Goal: Task Accomplishment & Management: Use online tool/utility

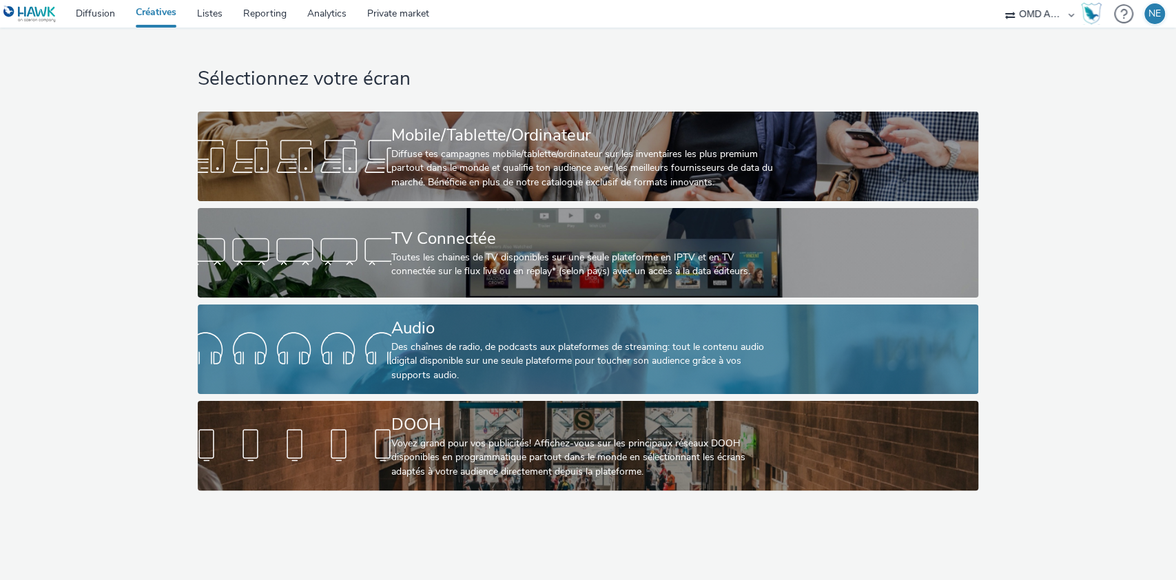
click at [451, 313] on div "Audio Des chaînes de radio, de podcasts aux plateformes de streaming: tout le c…" at bounding box center [585, 349] width 388 height 90
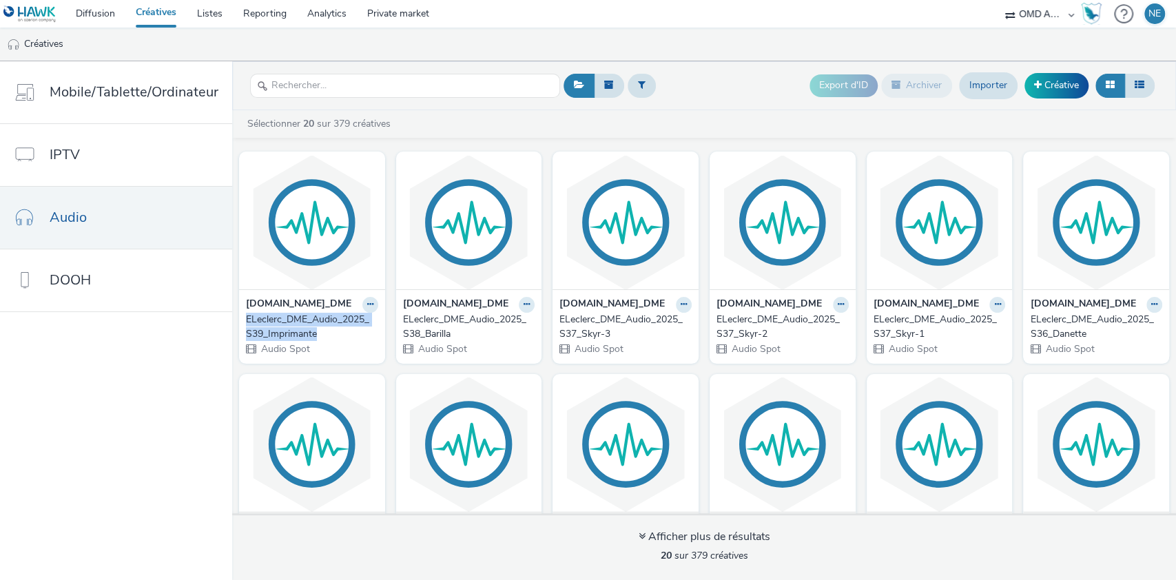
drag, startPoint x: 240, startPoint y: 315, endPoint x: 331, endPoint y: 328, distance: 91.8
click at [331, 328] on div "[DOMAIN_NAME]_DME ELeclerc_DME_Audio_2025_S39_Imprimante Audio Spot" at bounding box center [312, 326] width 146 height 74
copy div "ELeclerc_DME_Audio_2025_S39_Imprimante"
click at [1063, 81] on link "Créative" at bounding box center [1056, 85] width 64 height 25
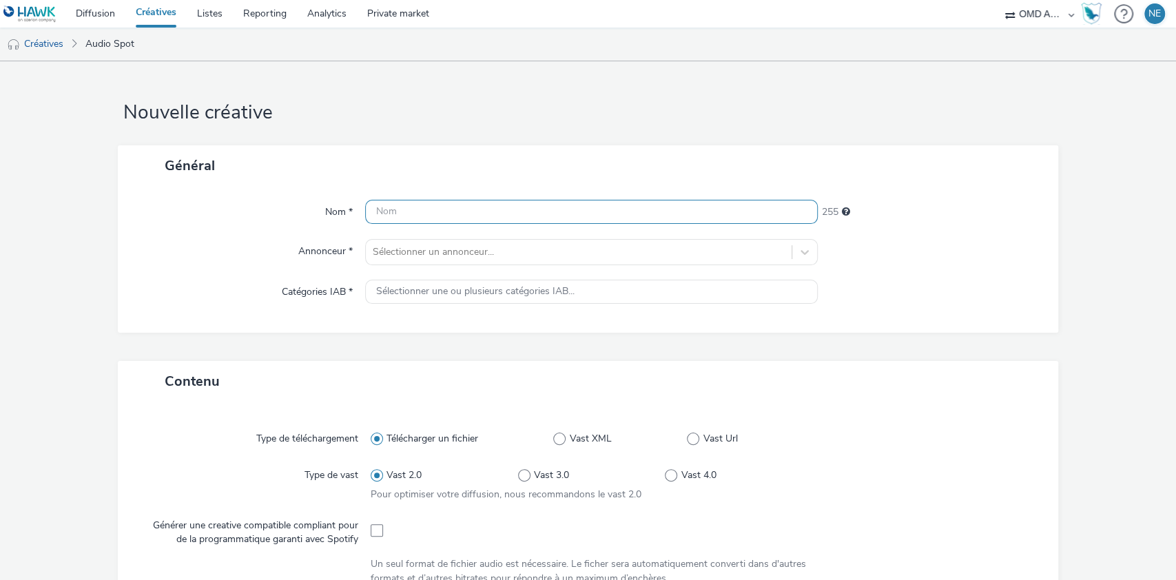
click at [564, 209] on input "text" at bounding box center [591, 212] width 453 height 24
paste input "ELeclerc_DME_Audio_2025_S39_Imprimante"
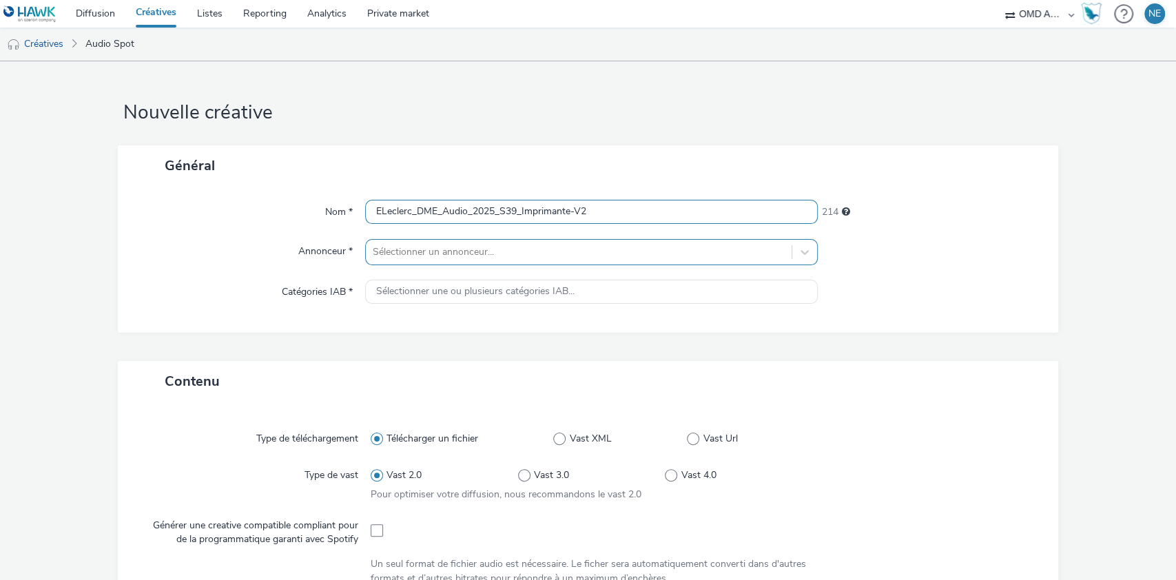
type input "ELeclerc_DME_Audio_2025_S39_Imprimante-V2"
click at [512, 245] on div at bounding box center [579, 252] width 413 height 17
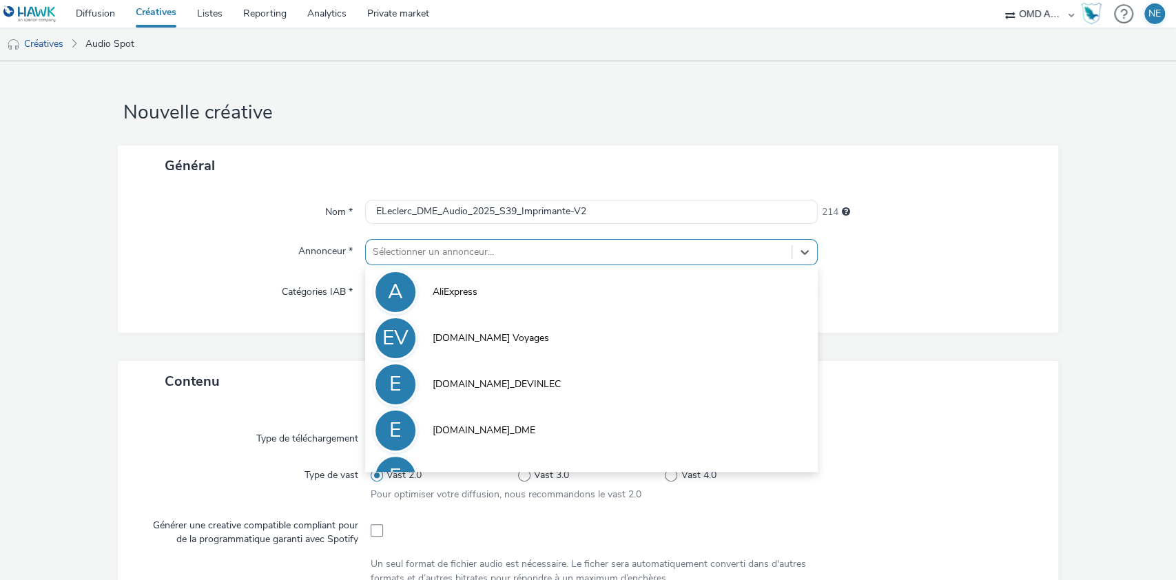
type input "f"
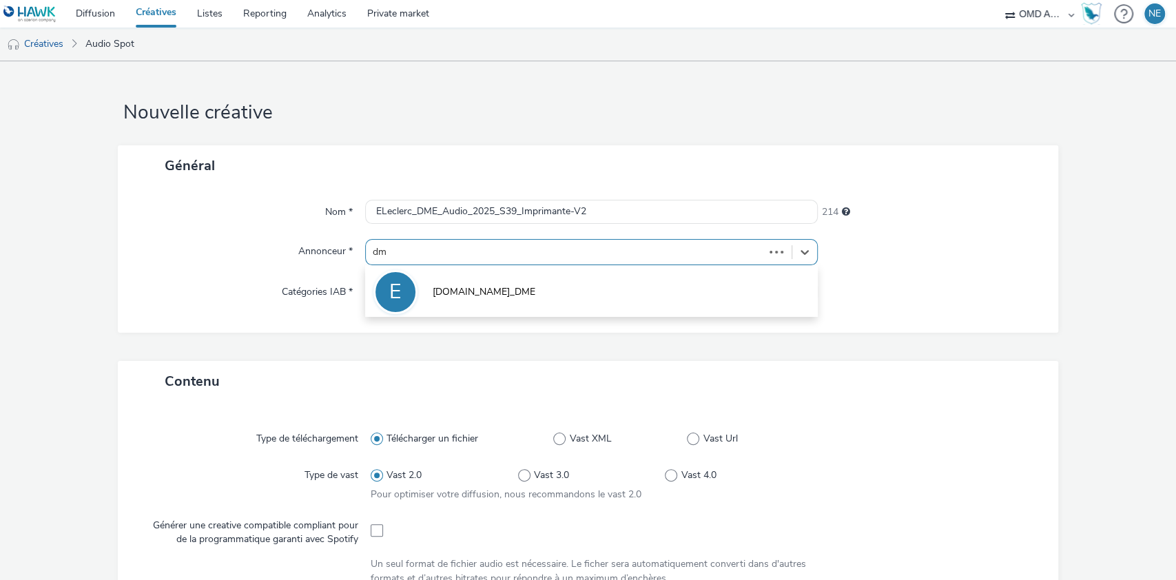
type input "dme"
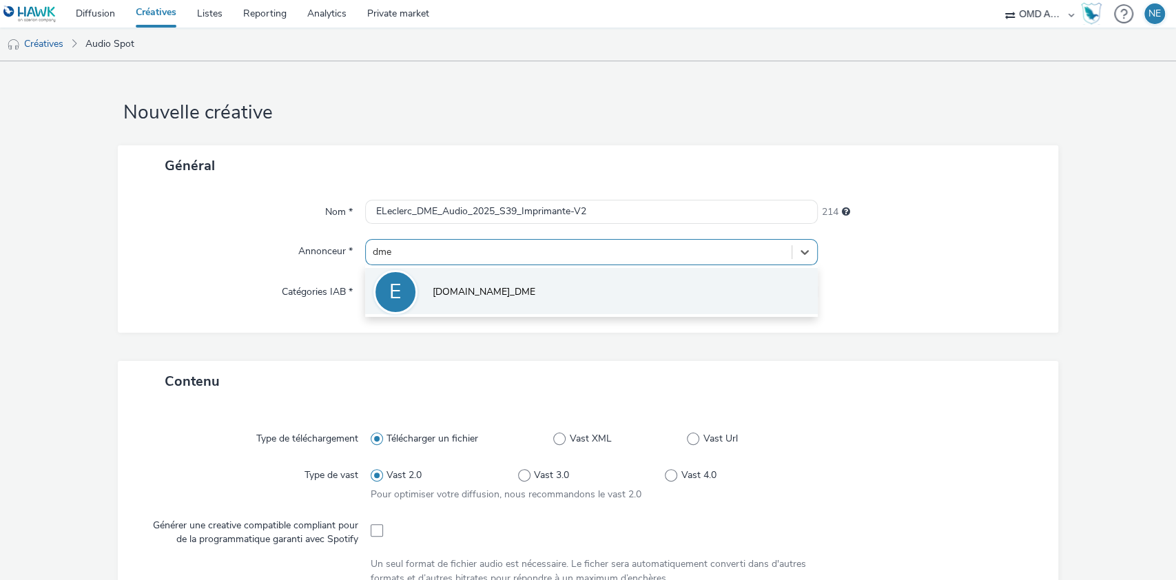
click at [496, 295] on span "[DOMAIN_NAME]_DME" at bounding box center [483, 292] width 103 height 14
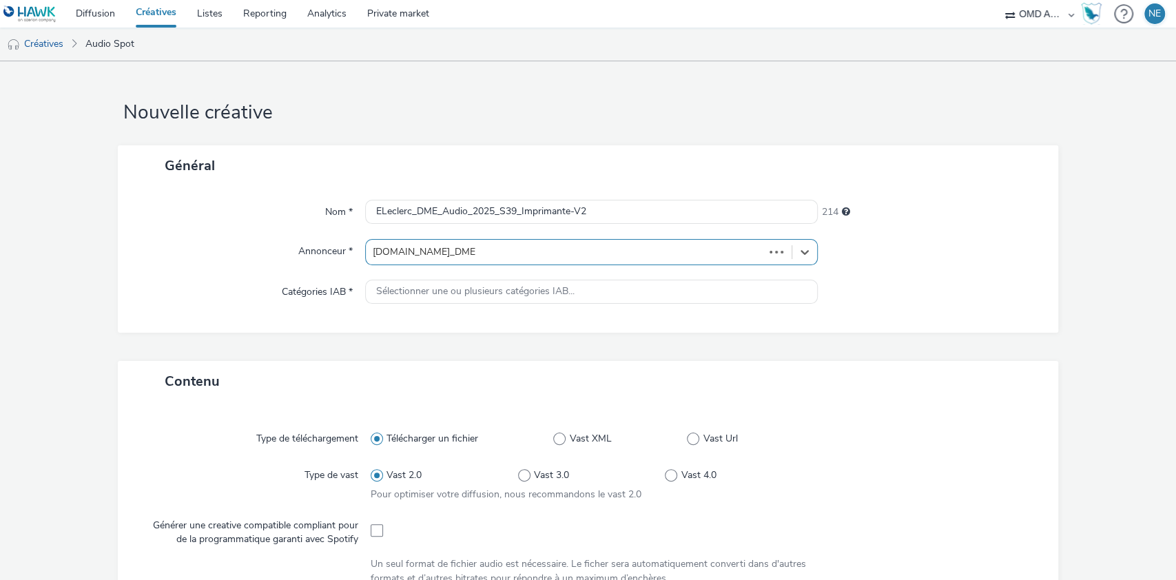
type input "[URL][DOMAIN_NAME][PERSON_NAME]"
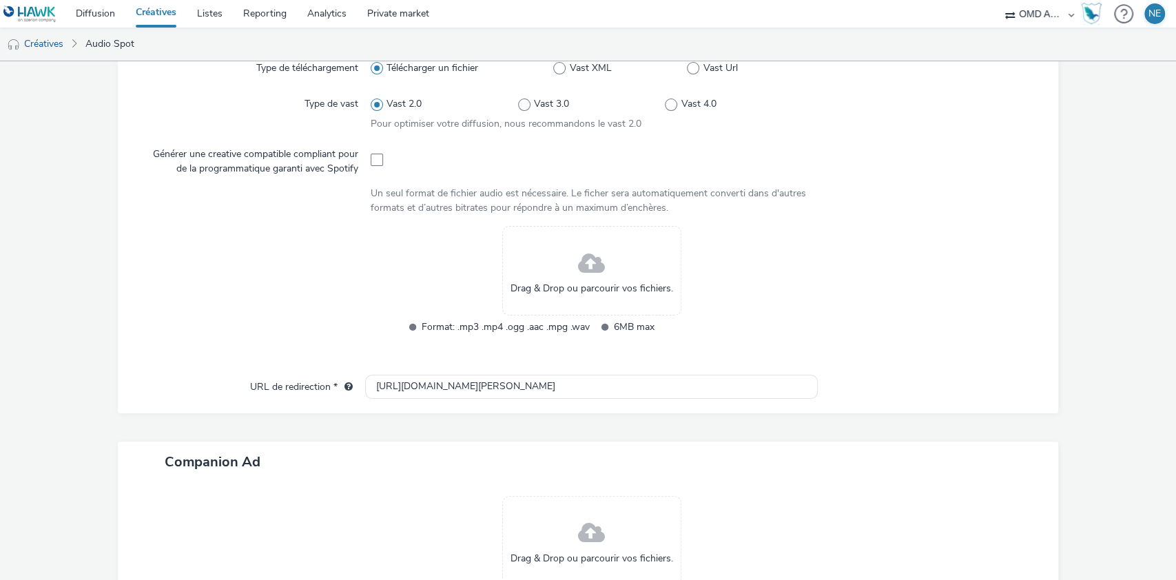
scroll to position [380, 0]
click at [578, 273] on span at bounding box center [591, 263] width 27 height 36
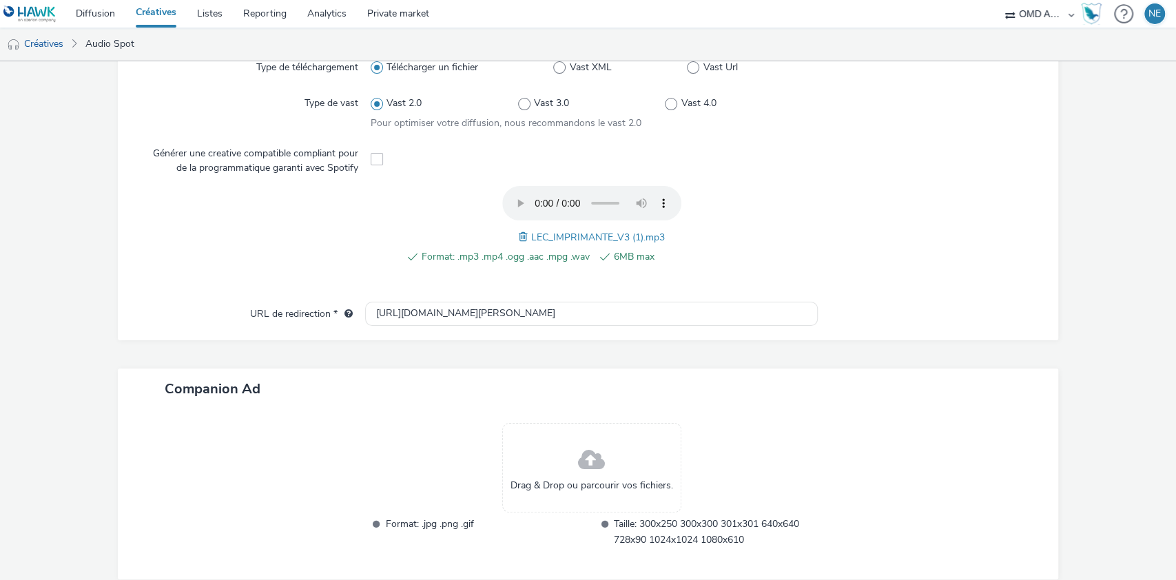
scroll to position [441, 0]
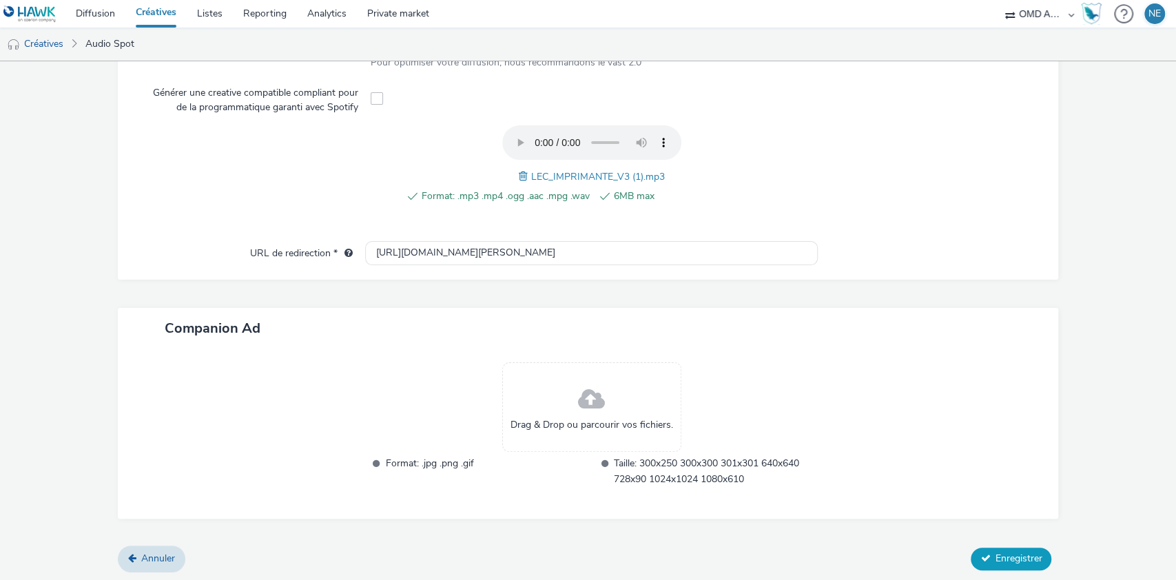
click at [1005, 558] on span "Enregistrer" at bounding box center [1017, 558] width 47 height 13
